Goal: Information Seeking & Learning: Learn about a topic

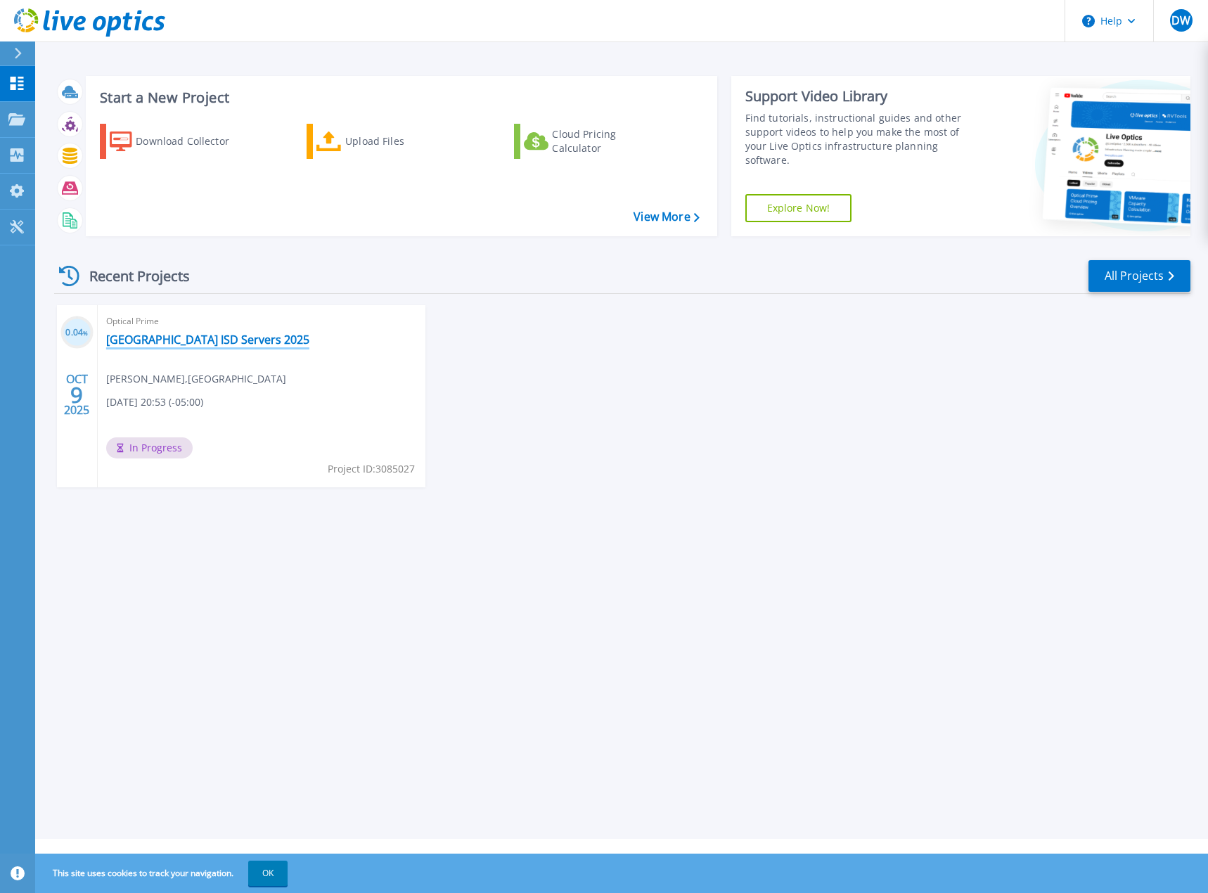
click at [200, 344] on link "[GEOGRAPHIC_DATA] ISD Servers 2025" at bounding box center [207, 340] width 203 height 14
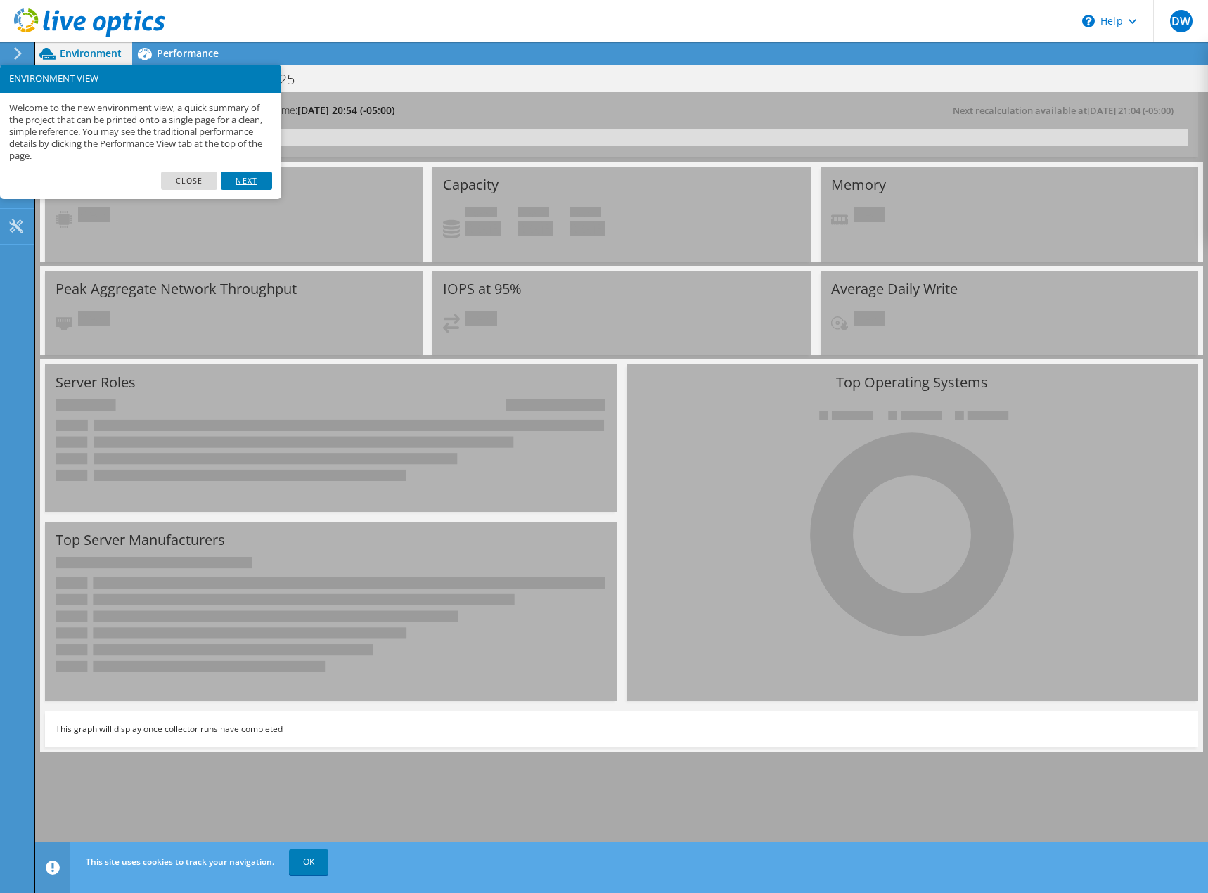
click at [238, 181] on link "Next" at bounding box center [246, 181] width 51 height 18
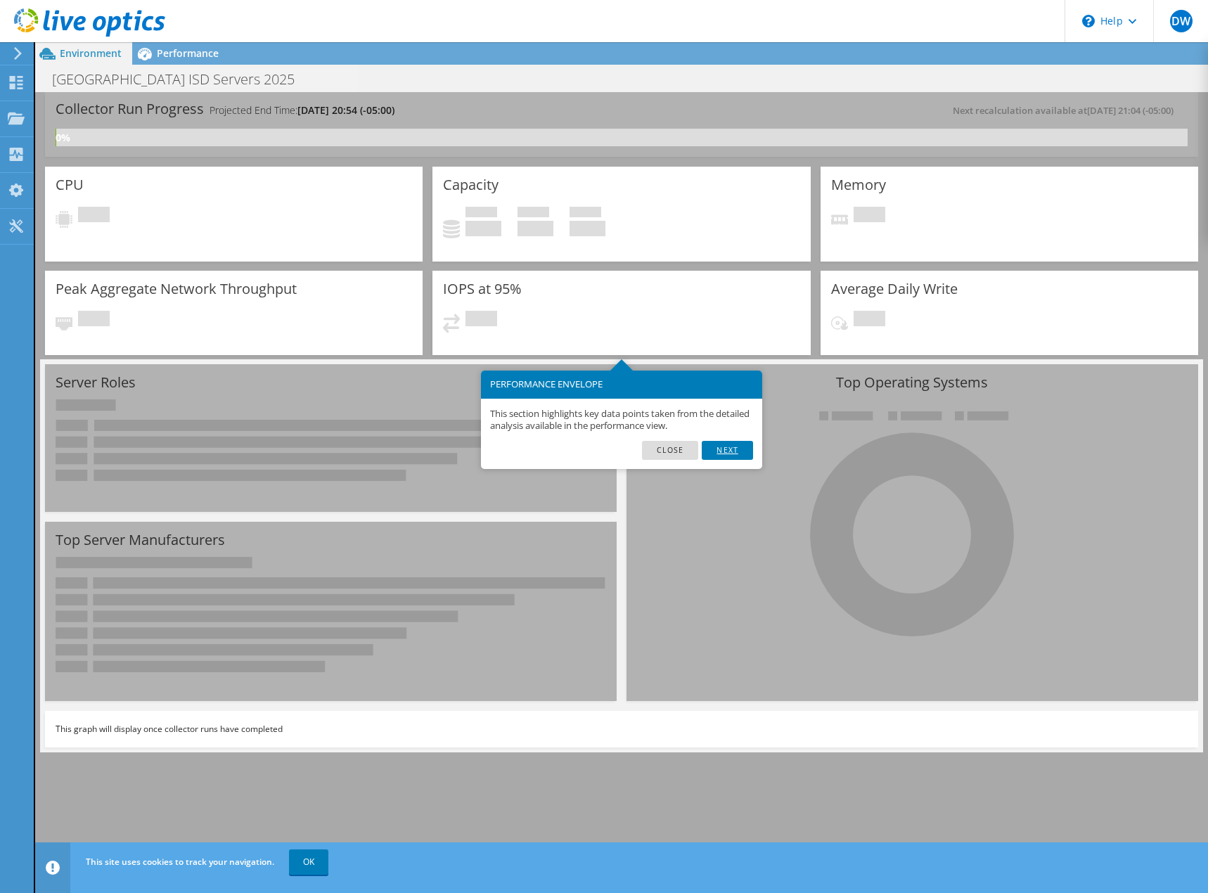
click at [731, 451] on link "Next" at bounding box center [727, 450] width 51 height 18
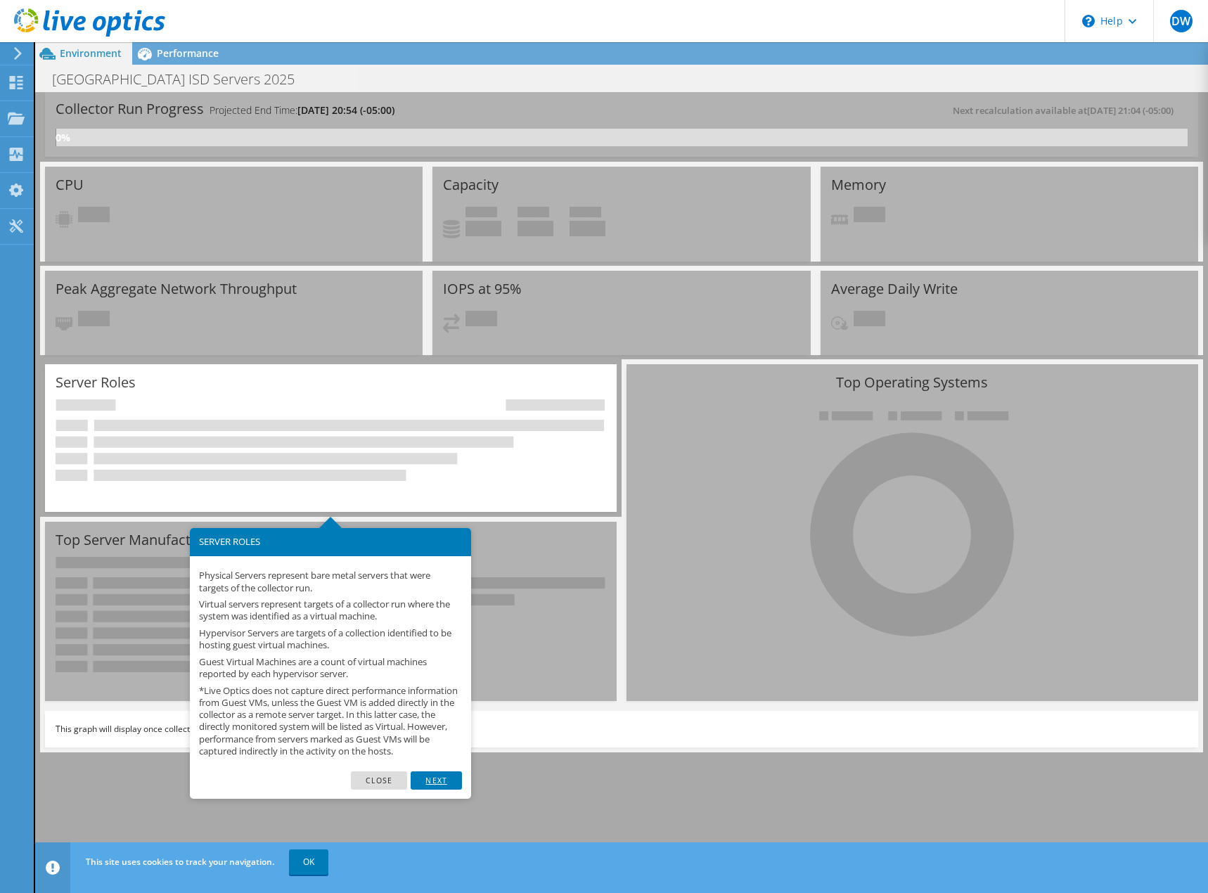
click at [446, 789] on link "Next" at bounding box center [436, 780] width 51 height 18
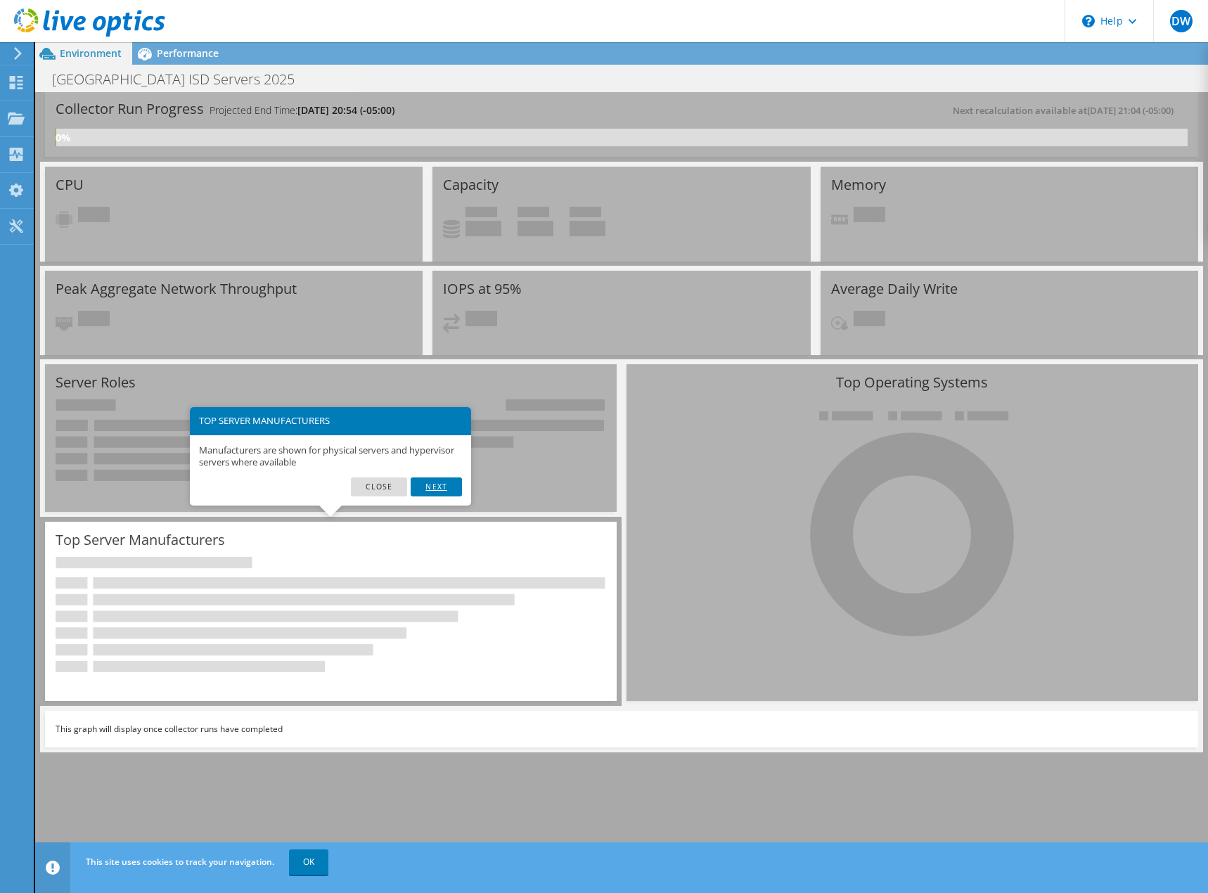
click at [427, 484] on link "Next" at bounding box center [436, 486] width 51 height 18
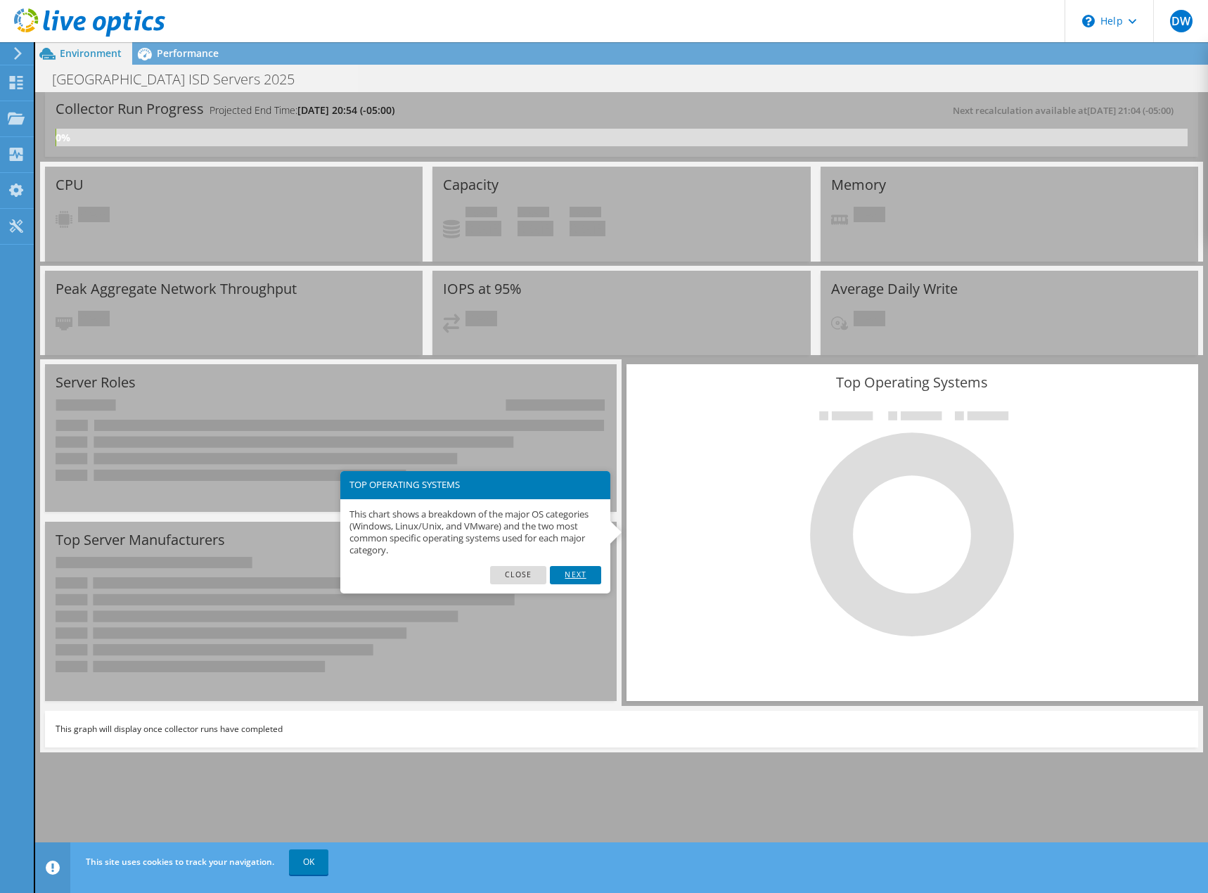
click at [581, 581] on link "Next" at bounding box center [575, 575] width 51 height 18
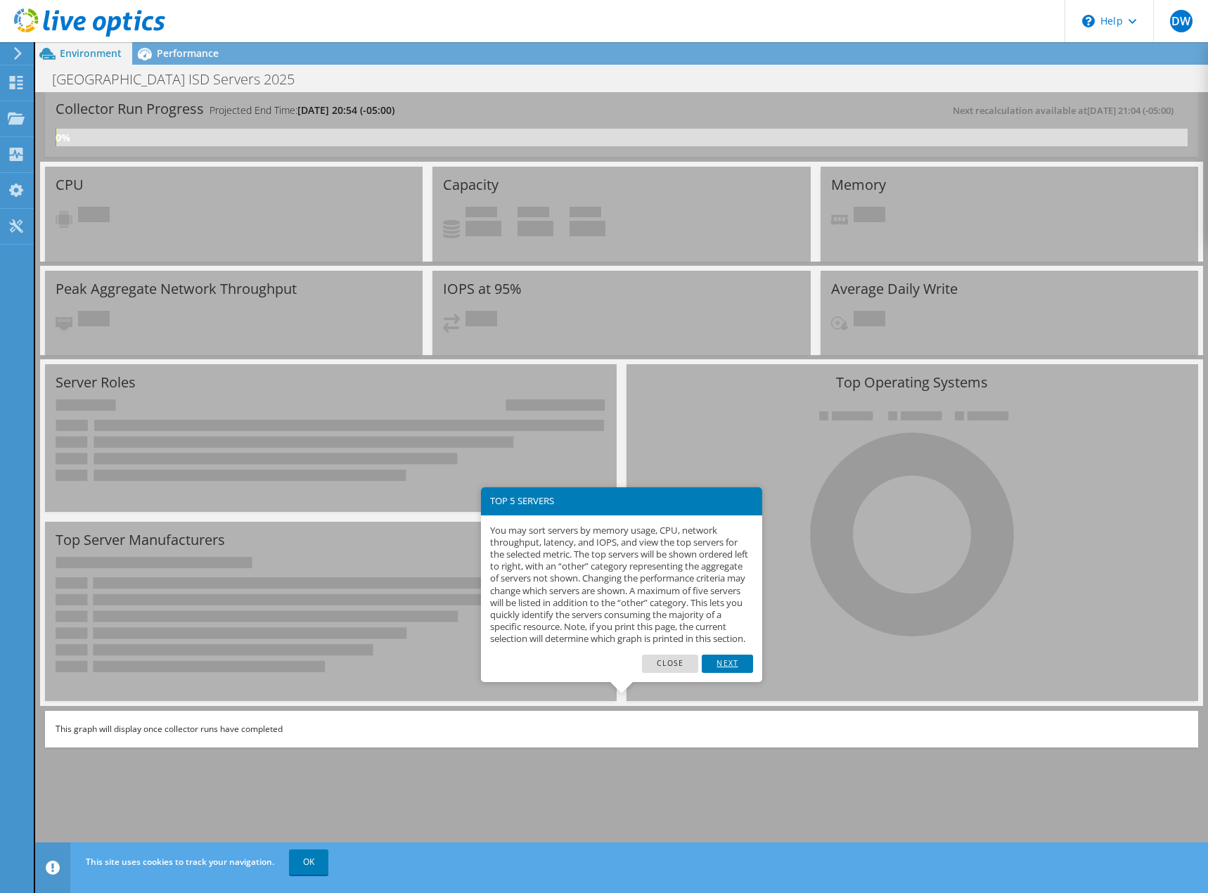
click at [728, 673] on link "Next" at bounding box center [727, 663] width 51 height 18
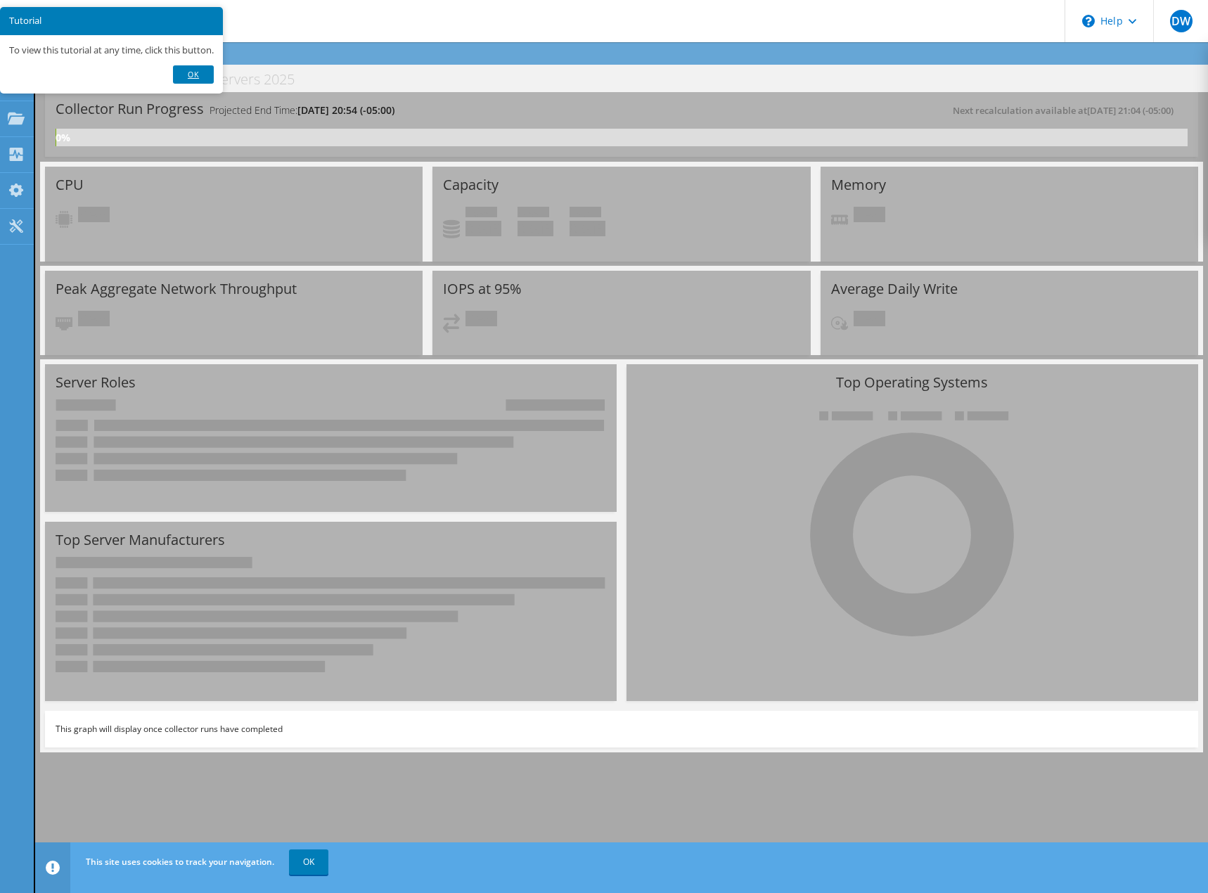
click at [205, 72] on link "Ok" at bounding box center [193, 74] width 41 height 18
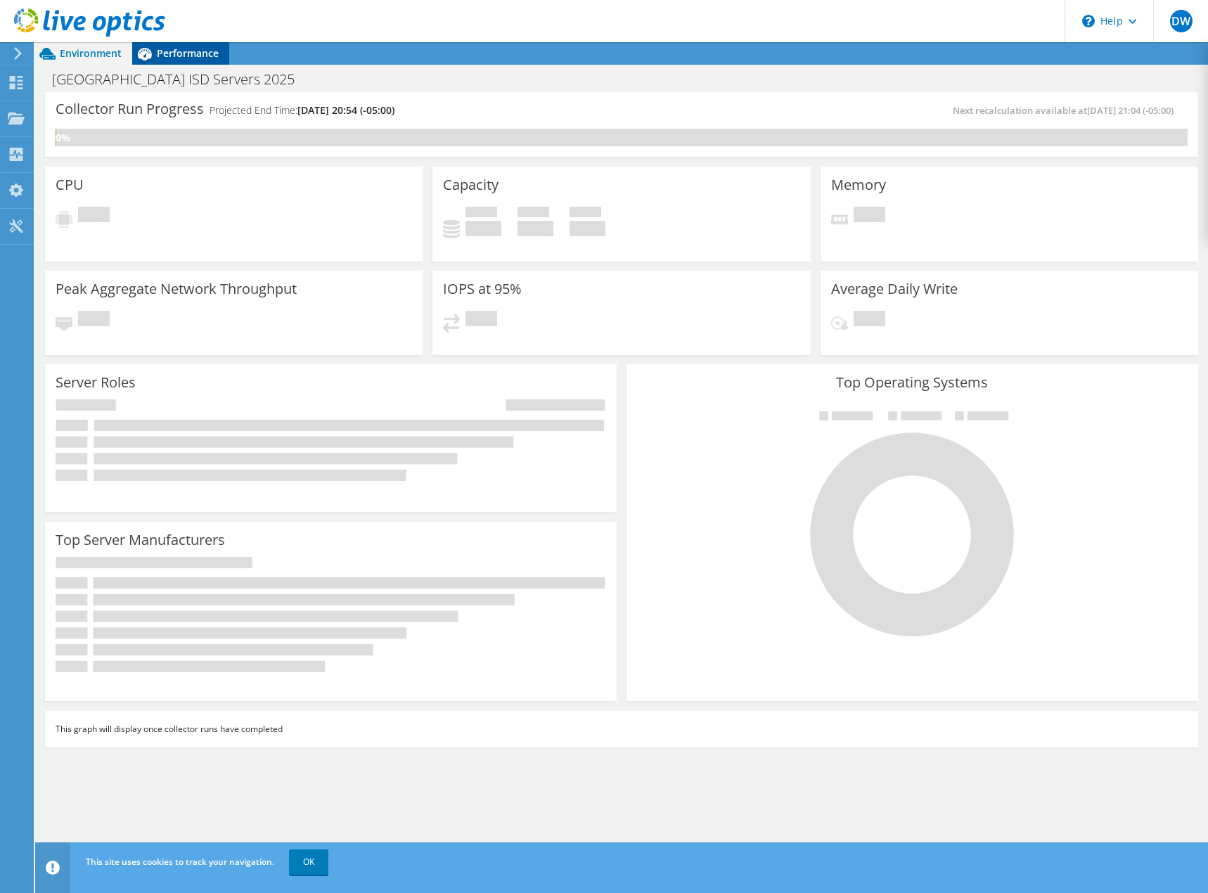
click at [206, 53] on span "Performance" at bounding box center [188, 52] width 62 height 13
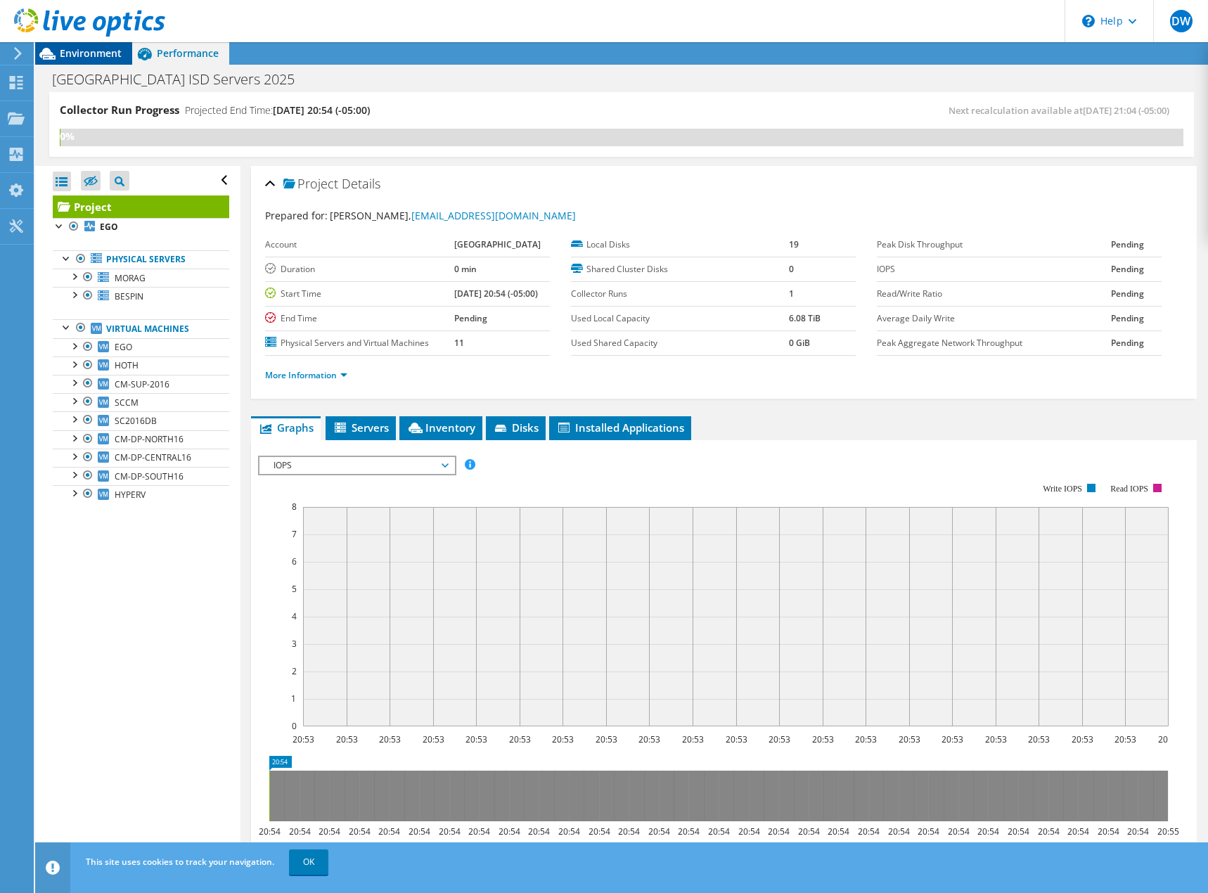
click at [93, 51] on span "Environment" at bounding box center [91, 52] width 62 height 13
